Goal: Task Accomplishment & Management: Manage account settings

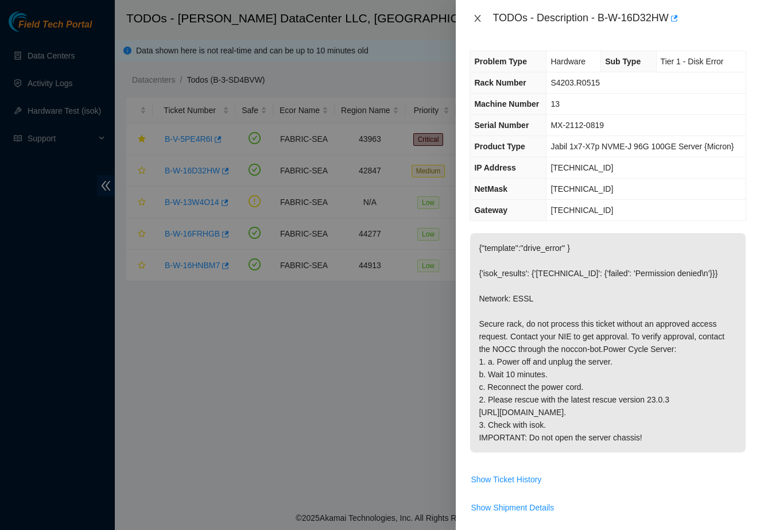
click at [480, 15] on icon "close" at bounding box center [478, 18] width 6 height 7
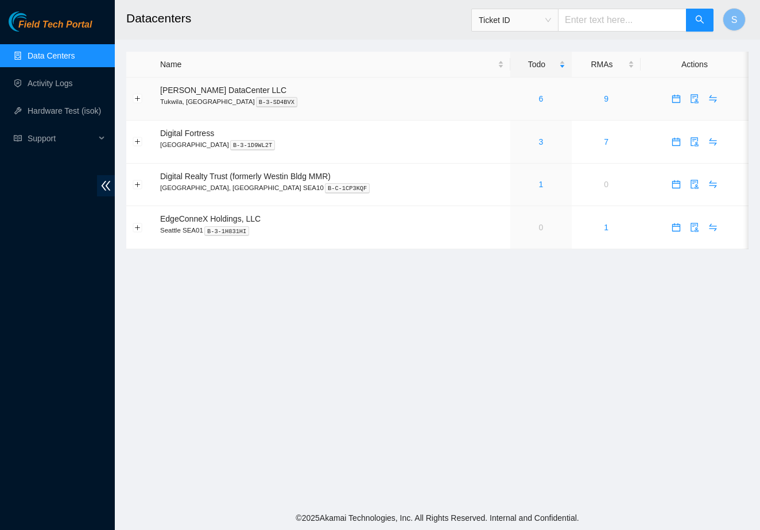
click at [518, 96] on div "6" at bounding box center [541, 98] width 49 height 13
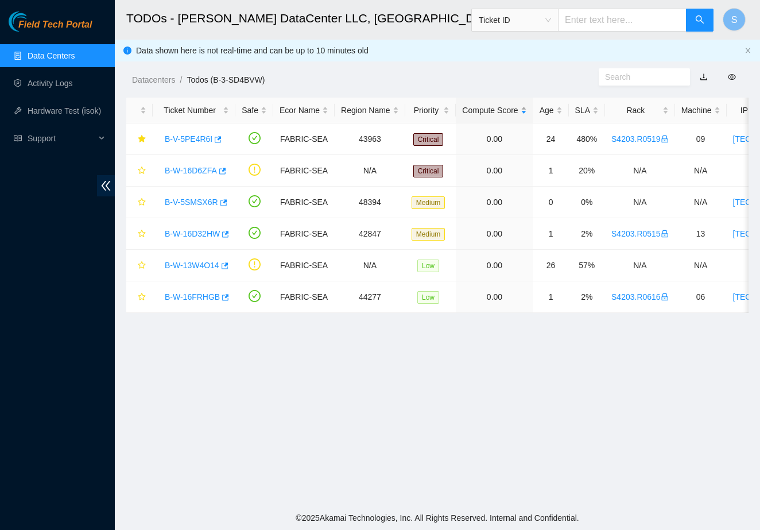
click at [526, 104] on div "Compute Score" at bounding box center [494, 110] width 64 height 13
click at [206, 172] on link "B-W-16D6ZFA" at bounding box center [191, 170] width 52 height 9
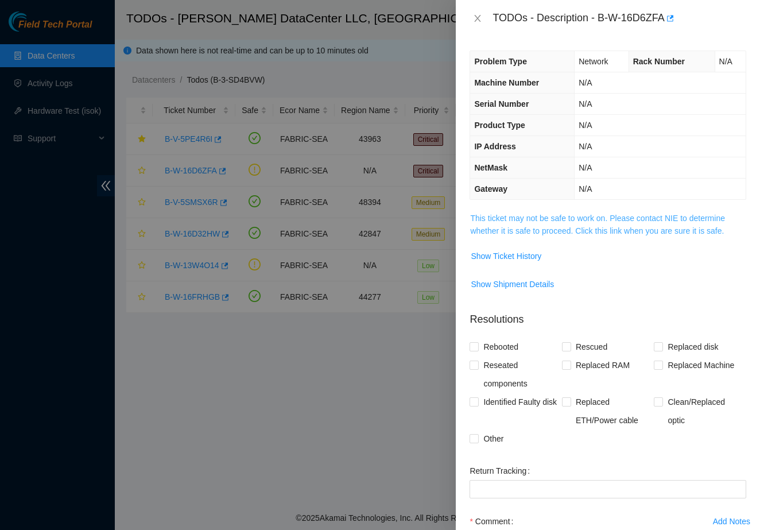
click at [500, 221] on link "This ticket may not be safe to work on. Please contact NIE to determine whether…" at bounding box center [597, 224] width 255 height 22
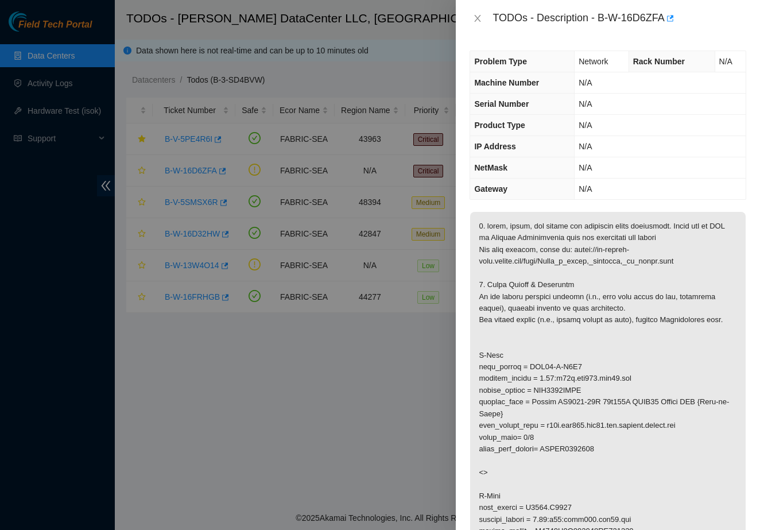
click at [605, 18] on div "TODOs - Description - B-W-16D6ZFA" at bounding box center [619, 18] width 254 height 18
drag, startPoint x: 601, startPoint y: 19, endPoint x: 675, endPoint y: 18, distance: 74.0
click at [675, 18] on div "TODOs - Description - B-W-16D6ZFA" at bounding box center [619, 18] width 254 height 18
click at [474, 15] on icon "close" at bounding box center [477, 18] width 9 height 9
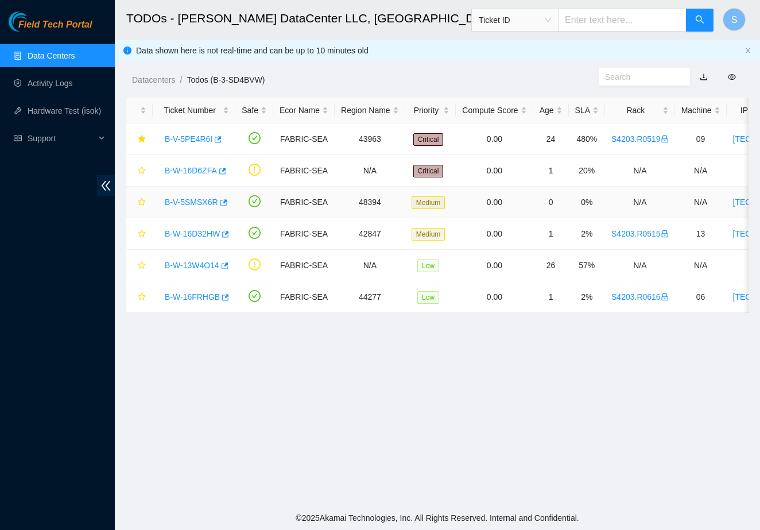
click at [203, 206] on link "B-V-5SMSX6R" at bounding box center [191, 201] width 53 height 9
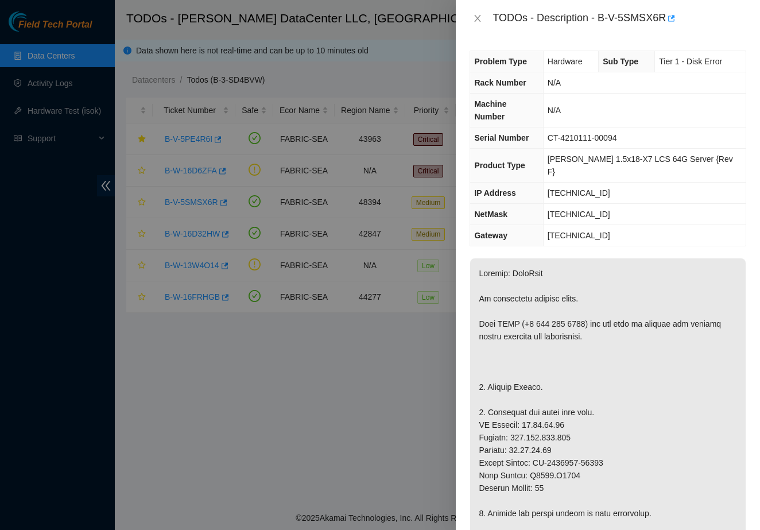
click at [260, 376] on div at bounding box center [380, 265] width 760 height 530
click at [480, 25] on div "TODOs - Description - B-V-5SMSX6R" at bounding box center [607, 18] width 277 height 18
click at [480, 24] on button "Close" at bounding box center [477, 18] width 16 height 11
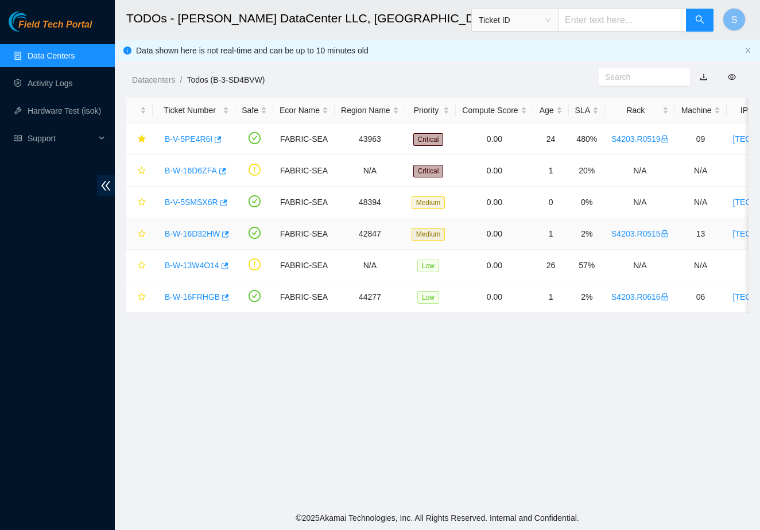
click at [208, 233] on link "B-W-16D32HW" at bounding box center [192, 233] width 55 height 9
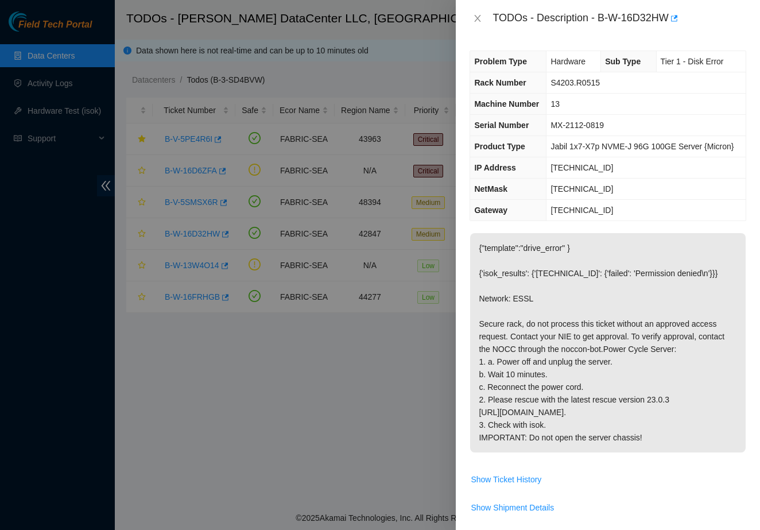
click at [482, 28] on div "TODOs - Description - B-W-16D32HW" at bounding box center [608, 18] width 304 height 37
click at [482, 25] on div "TODOs - Description - B-W-16D32HW" at bounding box center [607, 18] width 277 height 18
click at [476, 15] on icon "close" at bounding box center [477, 18] width 9 height 9
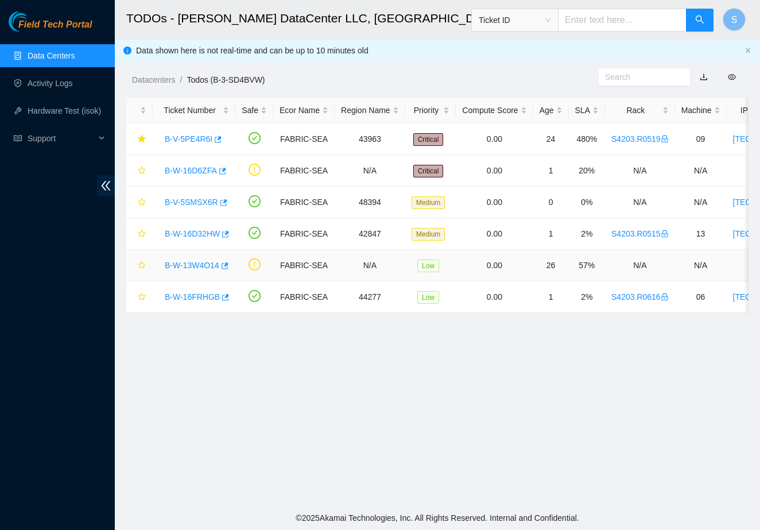
click at [195, 266] on link "B-W-13W4O14" at bounding box center [192, 265] width 55 height 9
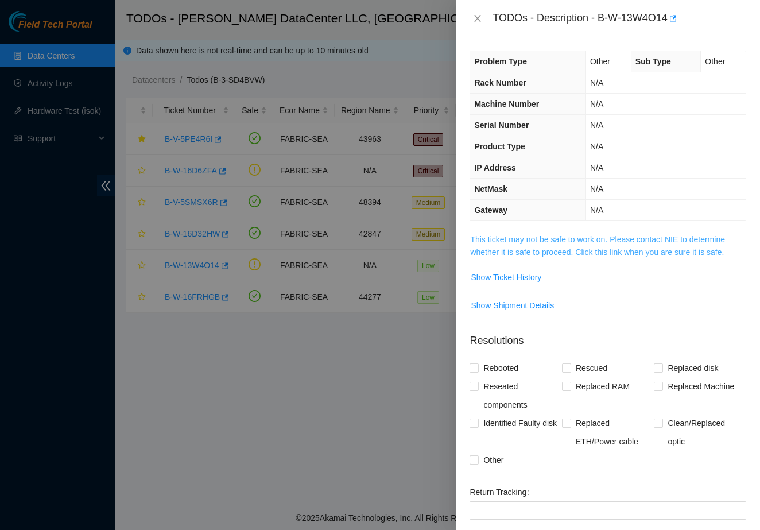
click at [543, 249] on link "This ticket may not be safe to work on. Please contact NIE to determine whether…" at bounding box center [597, 246] width 255 height 22
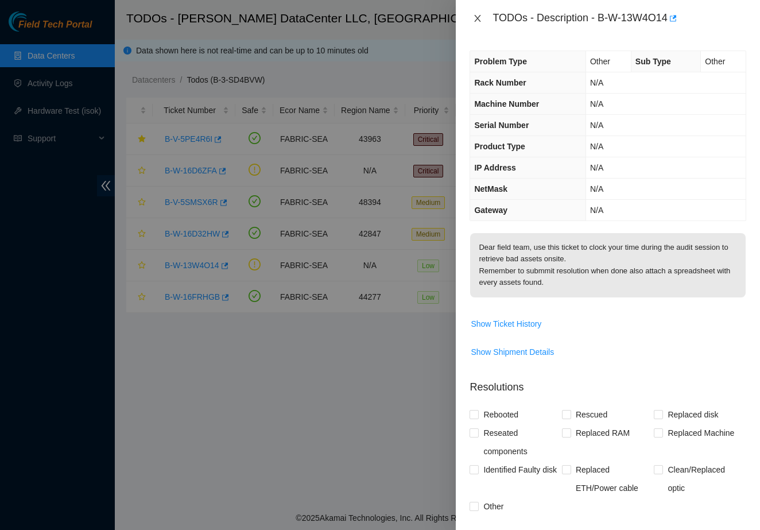
click at [482, 17] on icon "close" at bounding box center [477, 18] width 9 height 9
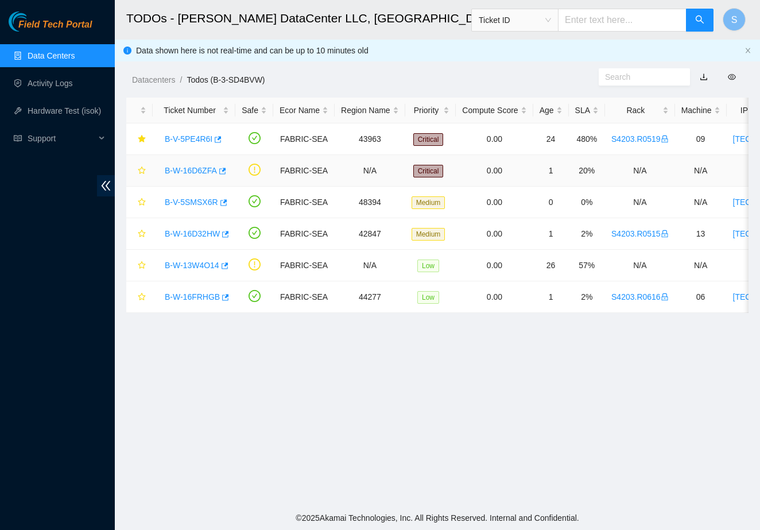
click at [182, 165] on div "B-W-16D6ZFA" at bounding box center [194, 170] width 70 height 18
